Goal: Information Seeking & Learning: Learn about a topic

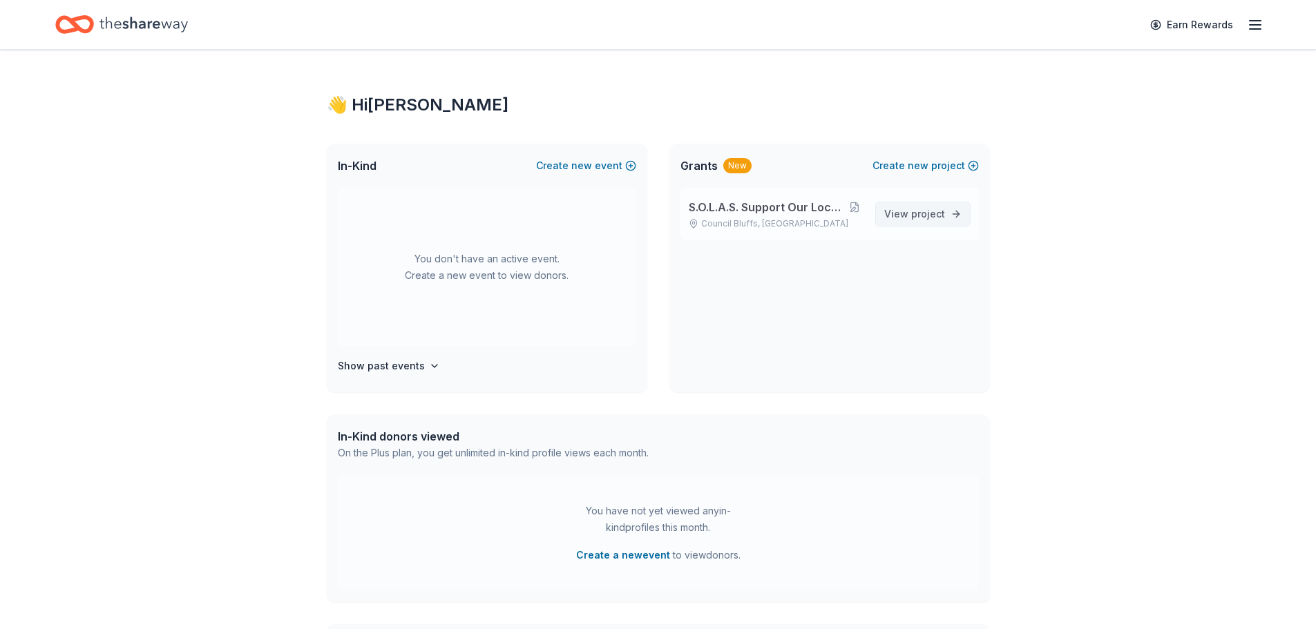
click at [929, 213] on span "project" at bounding box center [928, 214] width 34 height 12
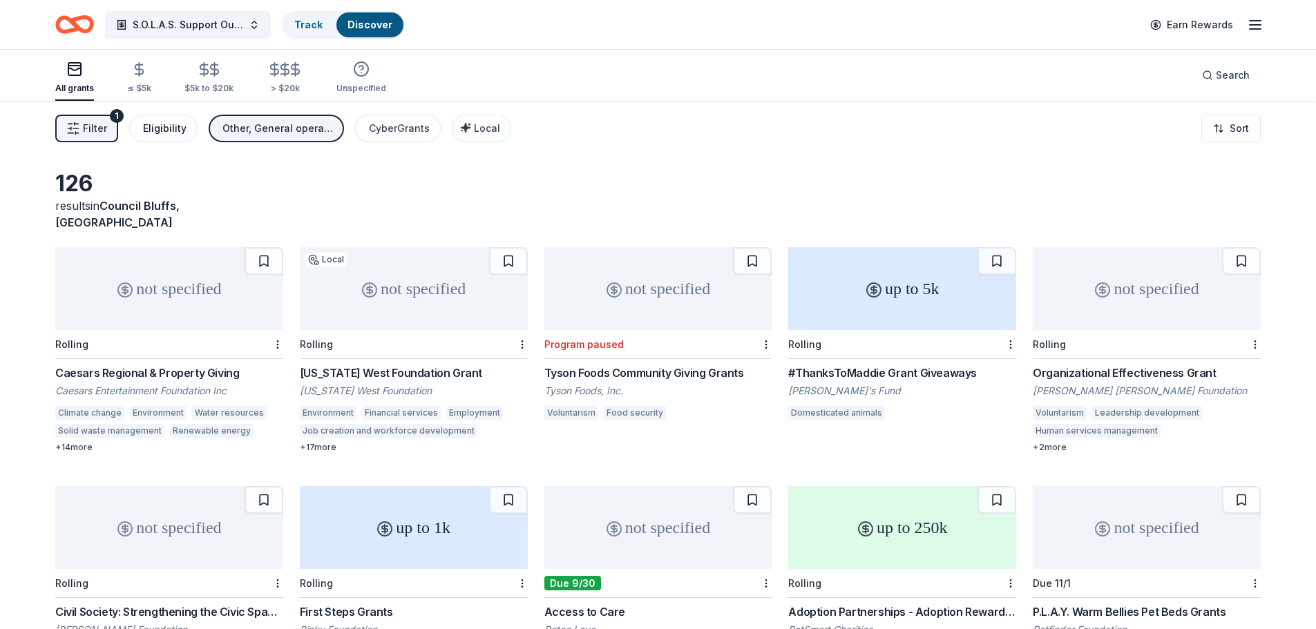
click at [155, 126] on div "Eligibility" at bounding box center [165, 128] width 44 height 17
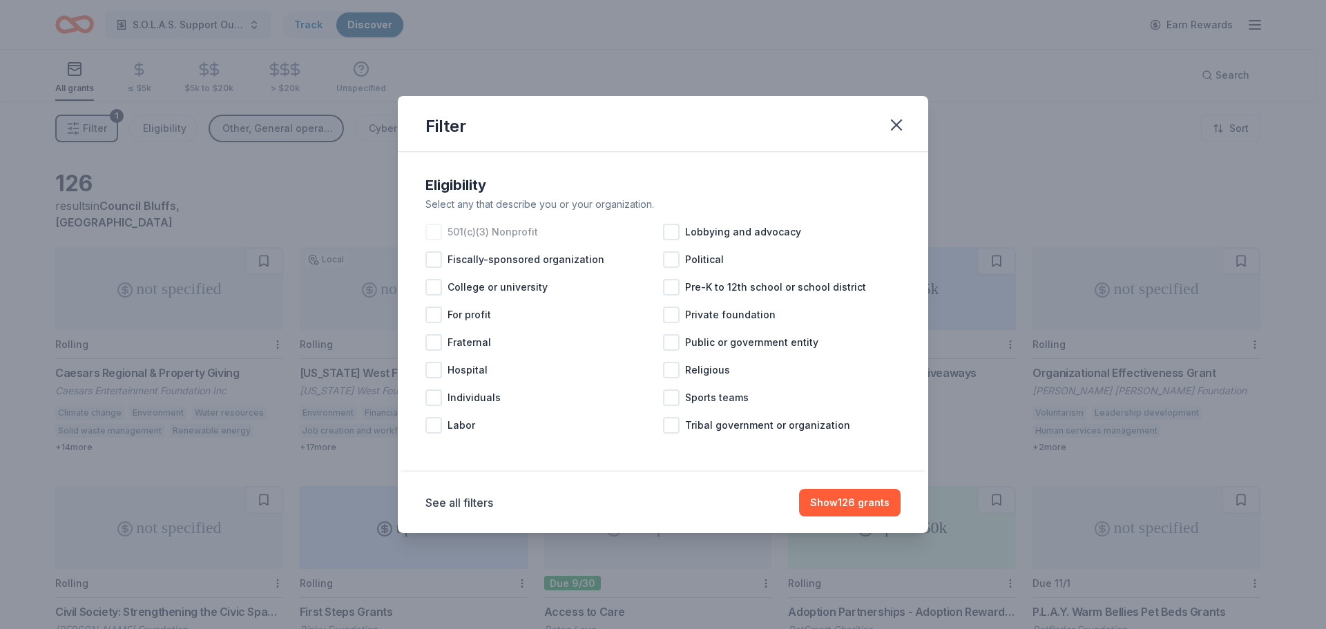
click at [439, 231] on div at bounding box center [434, 232] width 17 height 17
click at [899, 126] on icon "button" at bounding box center [897, 125] width 10 height 10
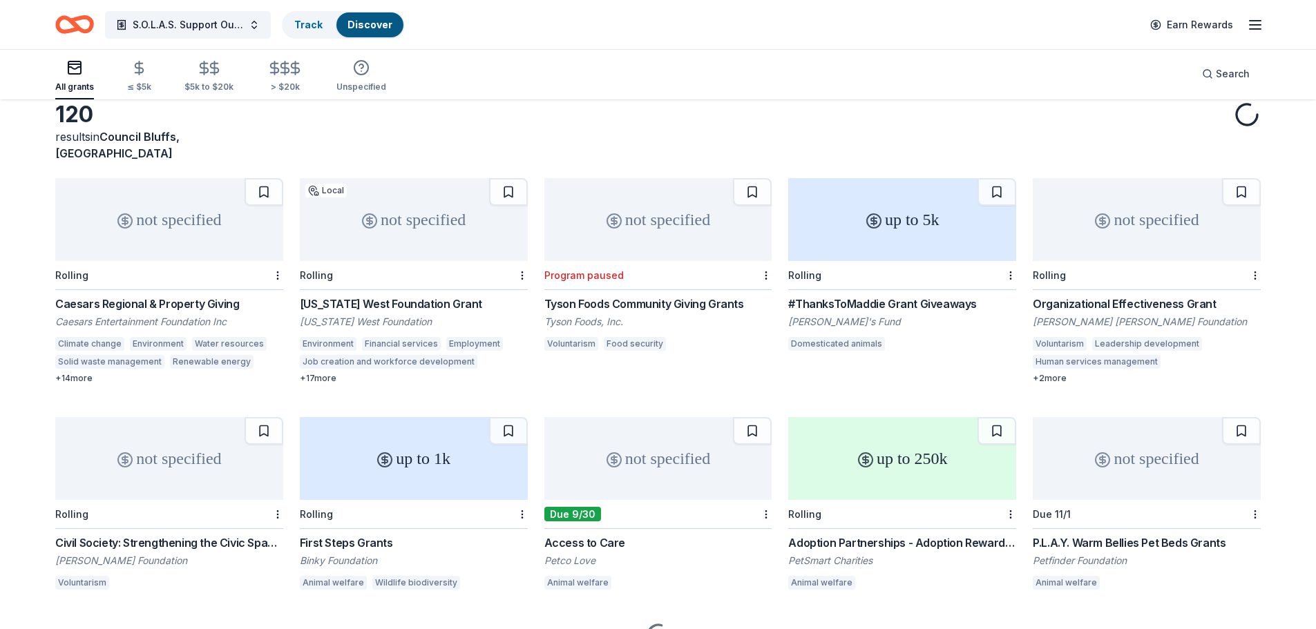
scroll to position [128, 0]
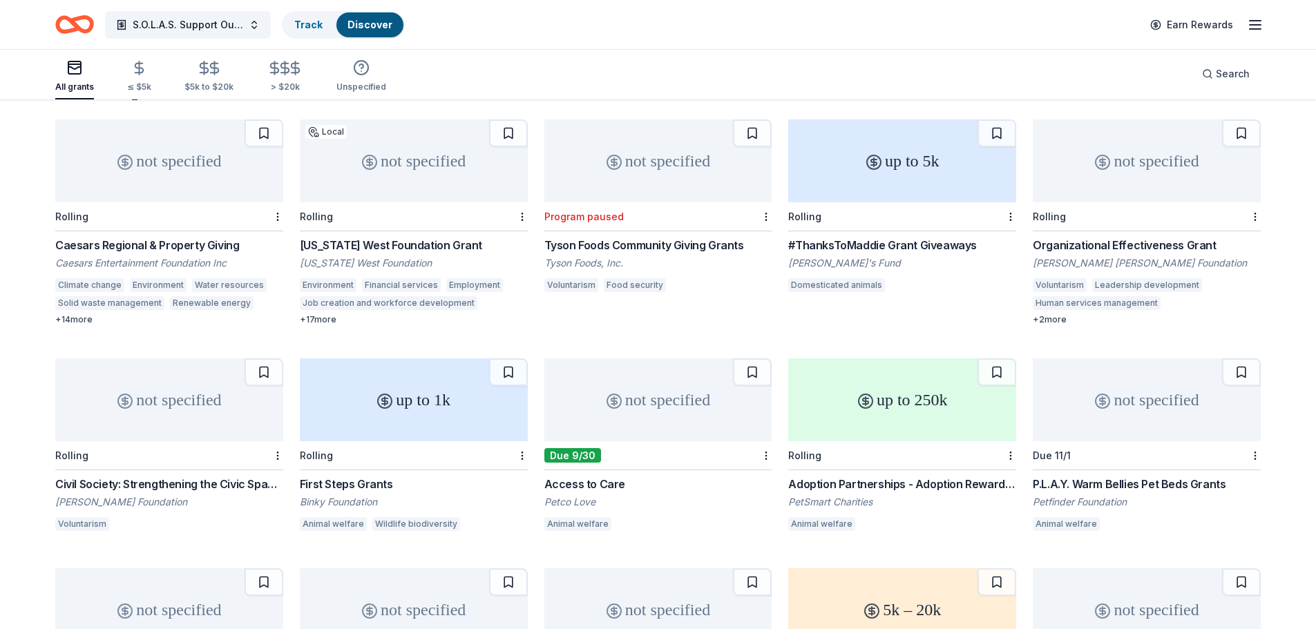
click at [682, 384] on div "not specified" at bounding box center [658, 400] width 228 height 83
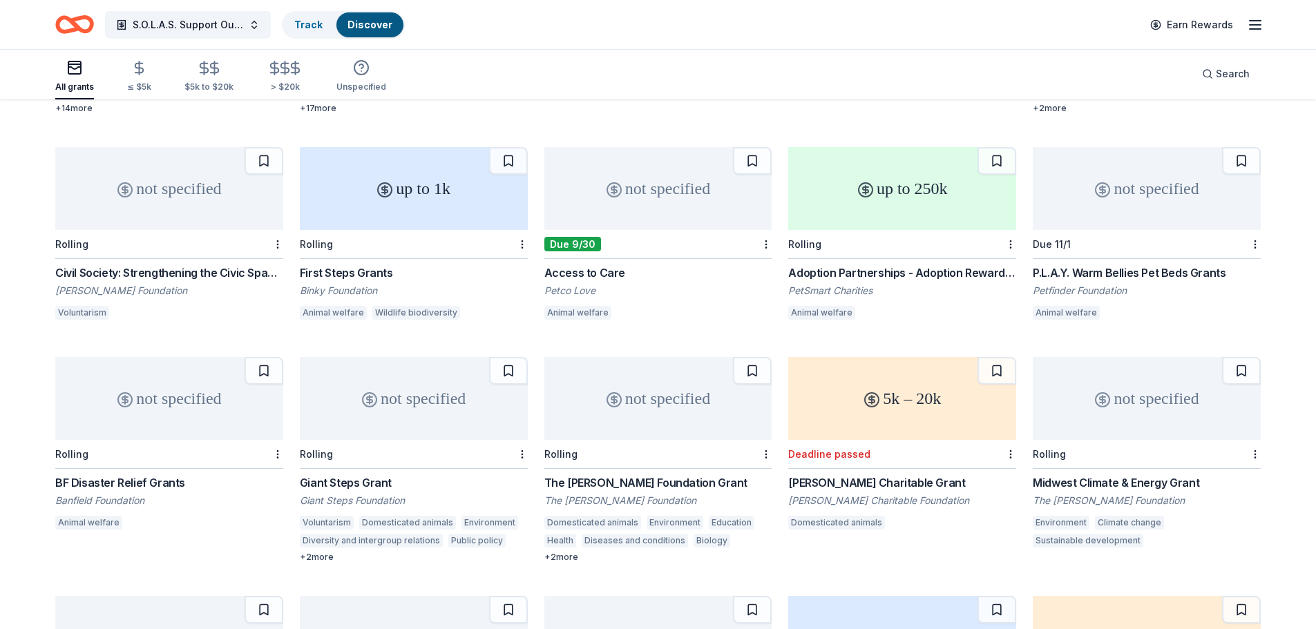
scroll to position [473, 0]
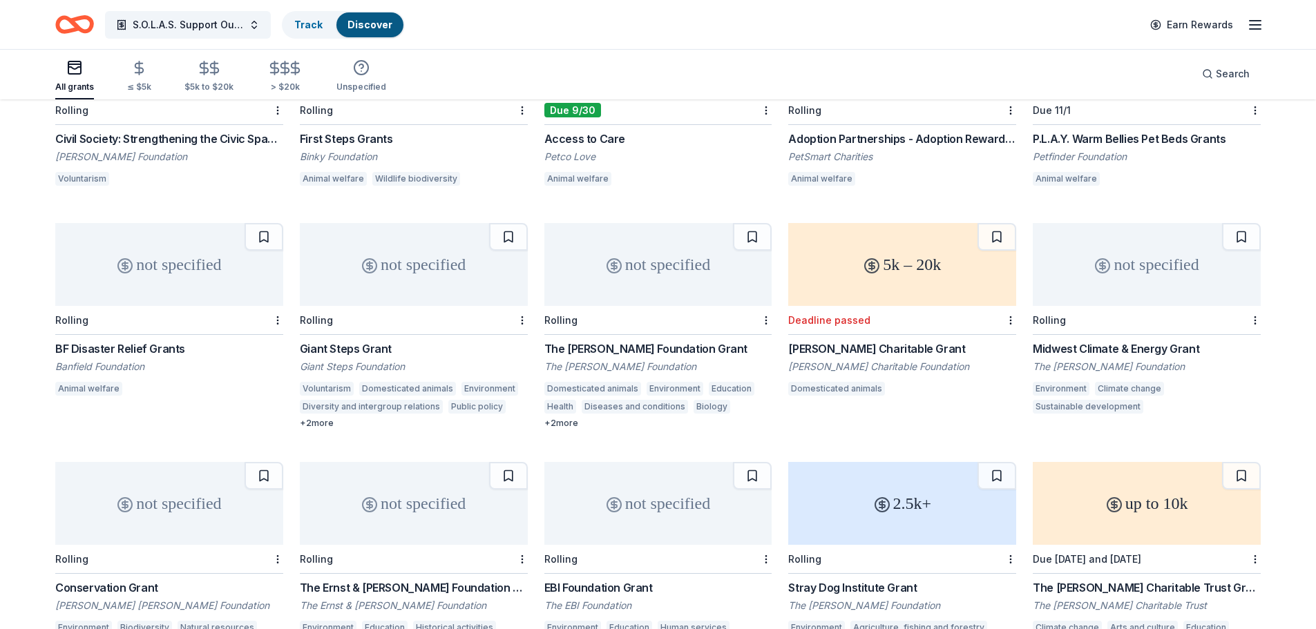
click at [650, 289] on div "not specified Rolling The Vandeventer Foundation Grant The Vandeventer Foundati…" at bounding box center [658, 326] width 228 height 206
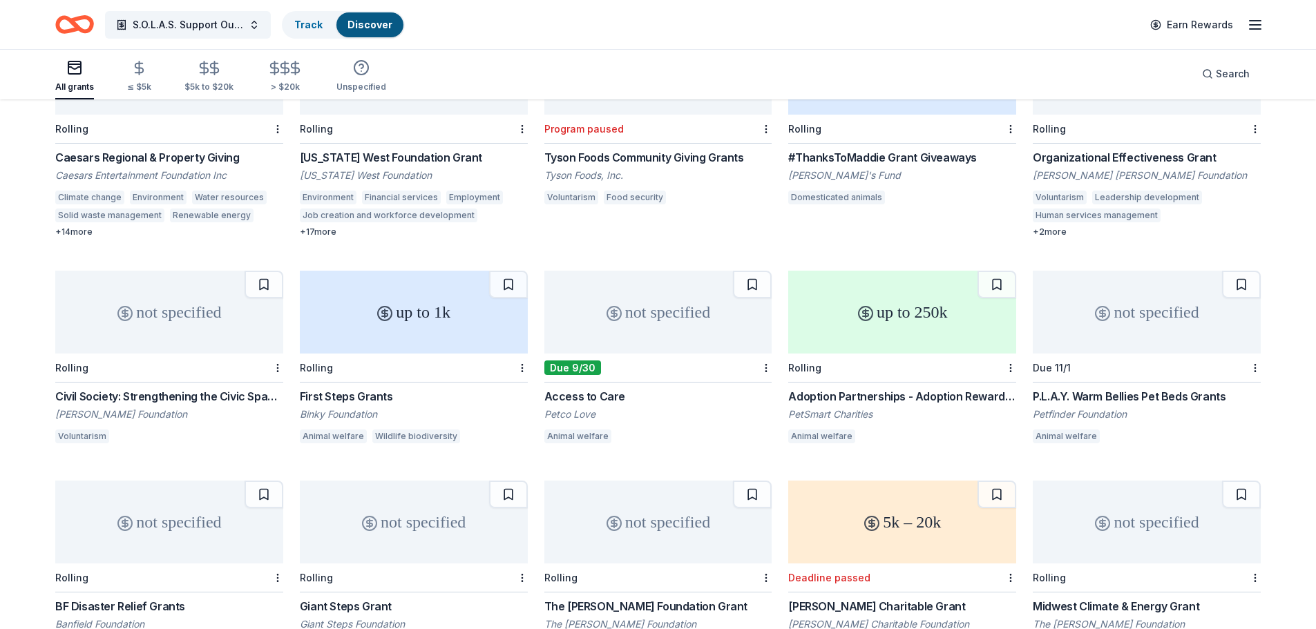
scroll to position [0, 0]
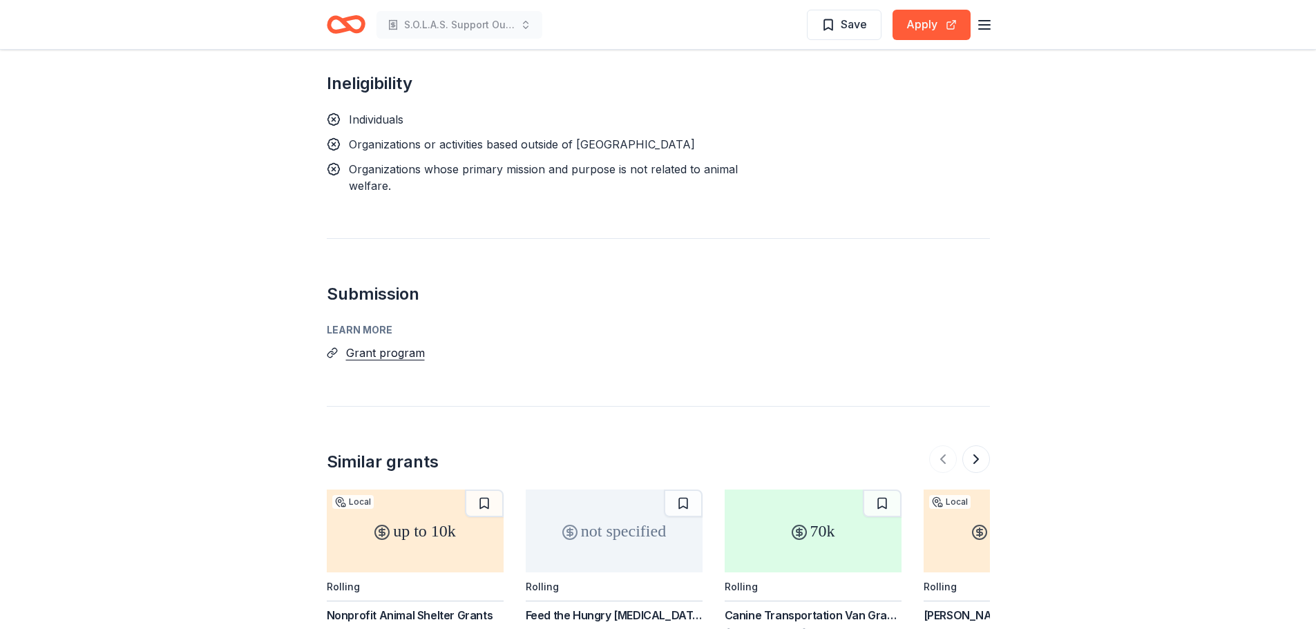
scroll to position [1105, 0]
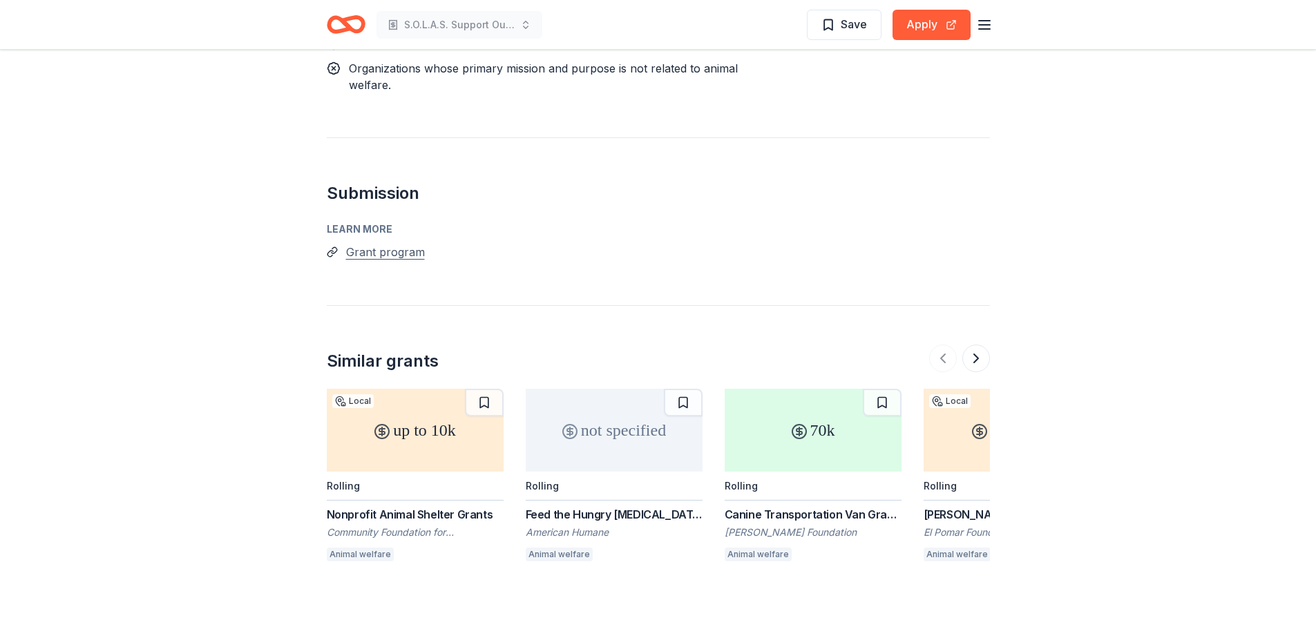
click at [372, 251] on button "Grant program" at bounding box center [385, 252] width 79 height 18
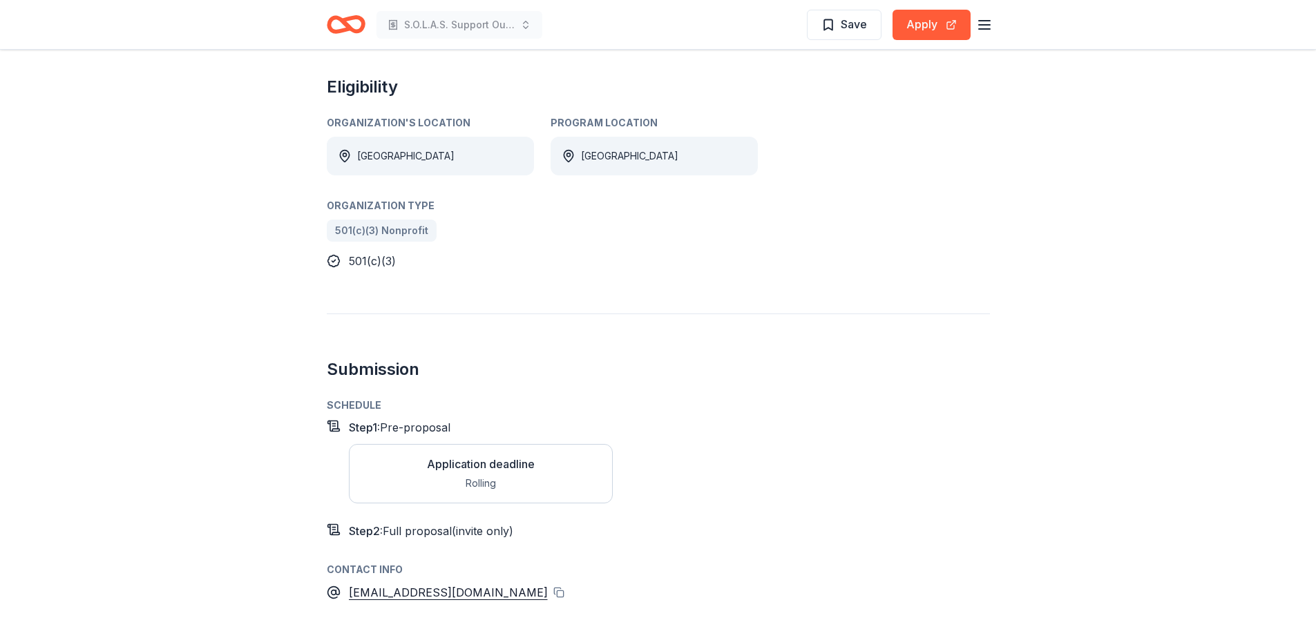
scroll to position [691, 0]
